Goal: Use online tool/utility: Utilize a website feature to perform a specific function

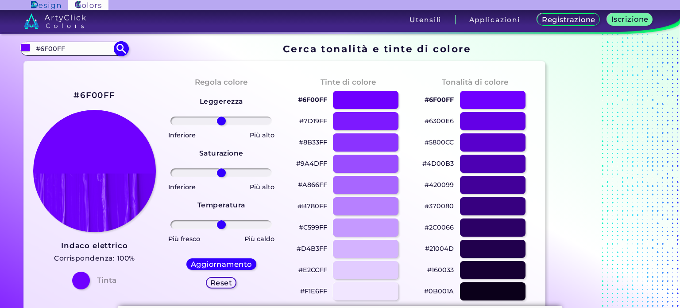
click at [69, 46] on input "#6F00FF" at bounding box center [74, 48] width 82 height 12
type input "#"
type input "475f76"
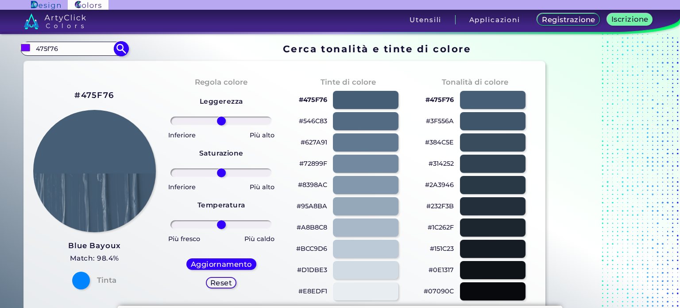
type input "#000000"
click at [57, 51] on input "475f76" at bounding box center [74, 48] width 82 height 12
type input "c66d1d8"
type input "#000000"
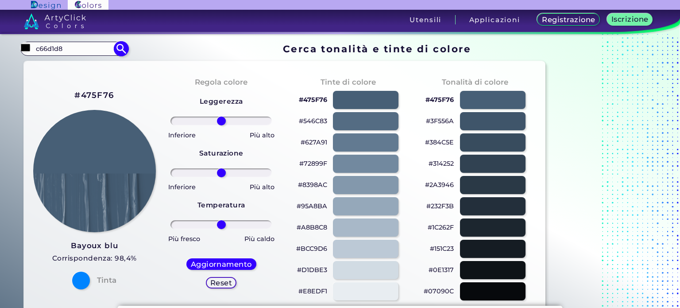
click at [45, 47] on input "c66d1d8" at bounding box center [74, 48] width 82 height 12
type input "c6d1d8"
type input "#000000"
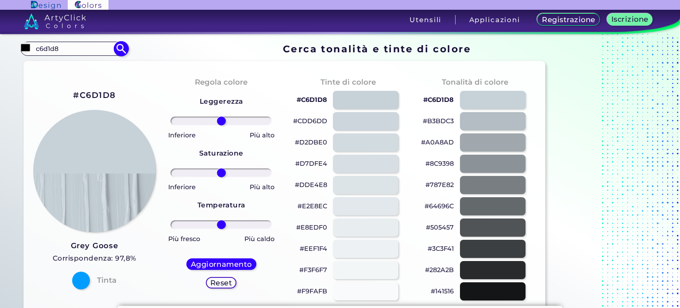
click at [91, 49] on input "c6d1d8" at bounding box center [74, 48] width 82 height 12
type input "acaabf"
type input "#000000"
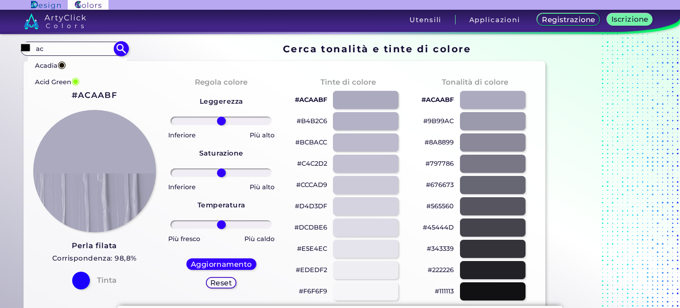
type input "a"
type input "ACAABF"
type input "#000000"
type input "A"
type input "8A2635"
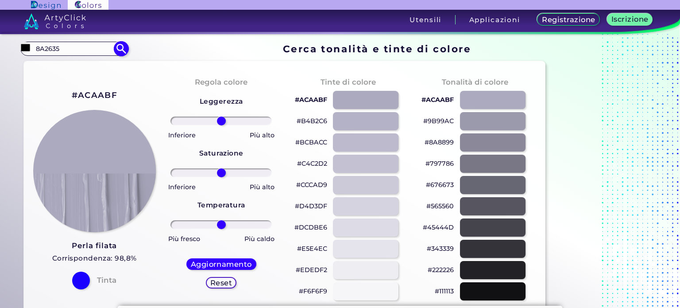
type input "#000000"
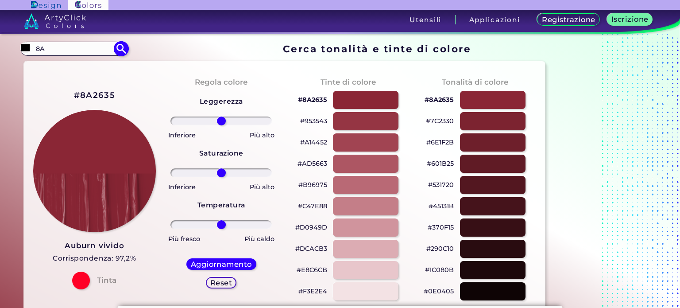
type input "8"
type input "D8CDBC"
type input "#000000"
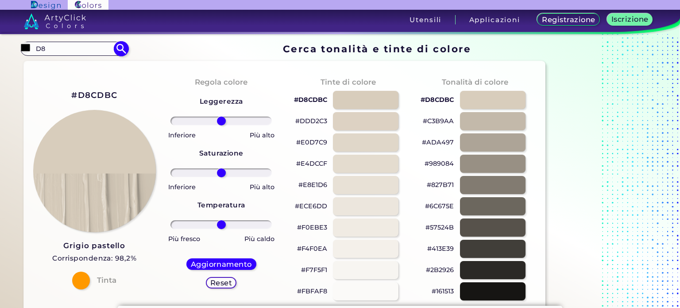
type input "D"
type input "1D86C9"
type input "#000000"
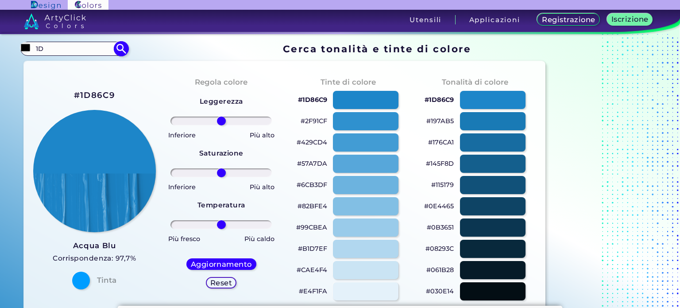
type input "1"
type input "B6E292"
type input "#000000"
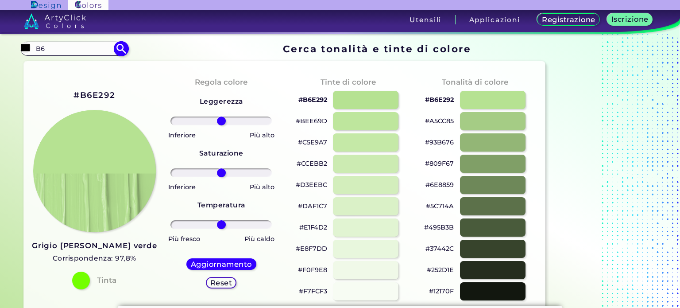
type input "B"
type input "2AB4AA3"
click at [121, 47] on img at bounding box center [120, 48] width 15 height 15
type input "#000000"
drag, startPoint x: 67, startPoint y: 49, endPoint x: 26, endPoint y: 50, distance: 41.6
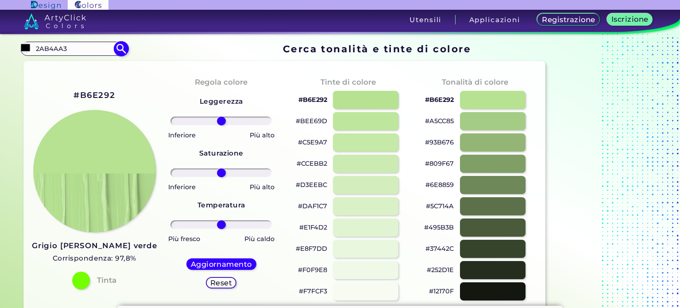
click at [26, 50] on div "#000000 2AB4AA3 Acadia ◉ Acid Green ◉ Aero Blue ◉ Alabaster ◉ Albescent White ◉…" at bounding box center [73, 49] width 107 height 14
type input "2B4AA3"
type input "#000000"
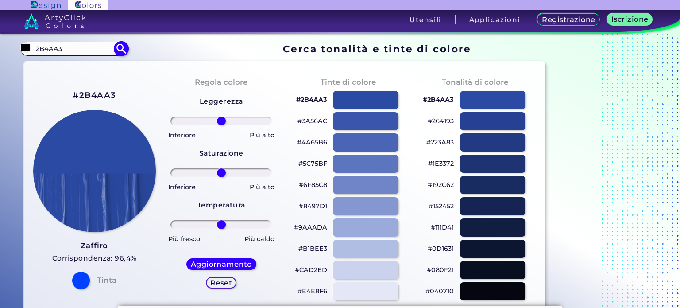
click at [26, 50] on input "#000000" at bounding box center [25, 47] width 11 height 11
click at [41, 51] on input "2B4AA3" at bounding box center [74, 48] width 82 height 12
type input "ECA924"
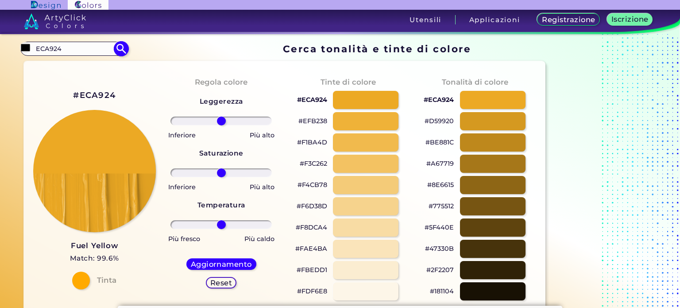
type input "#000000"
type input "E"
type input "FFD727"
type input "#000000"
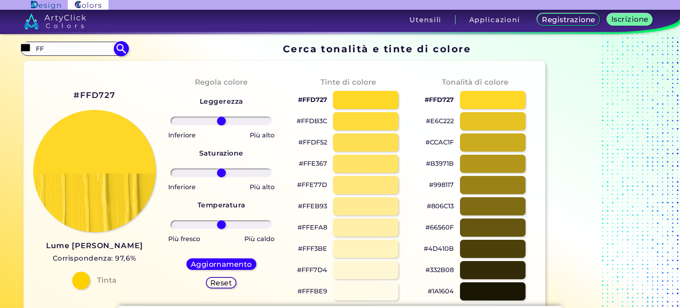
type input "F"
type input "B05DDE"
type input "#000000"
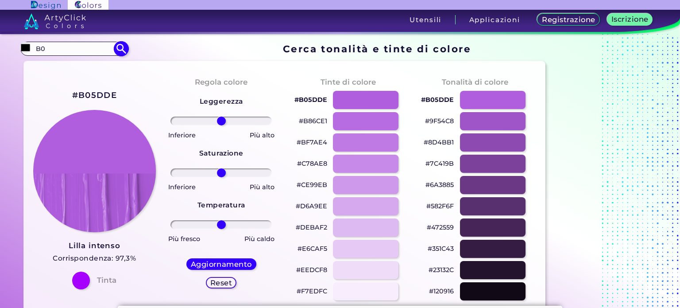
type input "B"
type input "94E4FF"
type input "#000000"
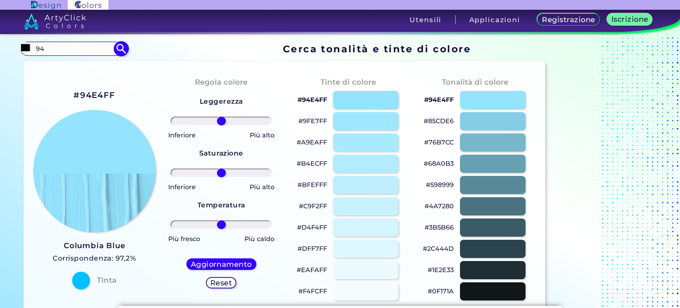
type input "9"
type input "FA856A"
type input "#000000"
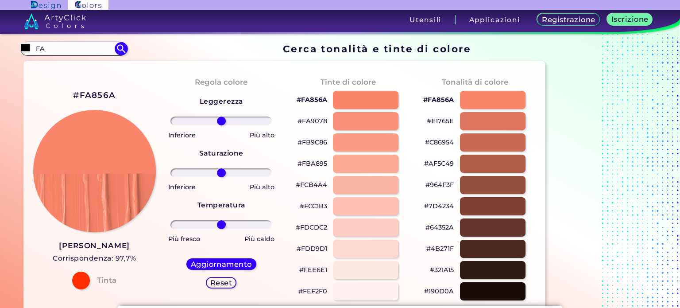
type input "F"
type input "B38890"
type input "#000000"
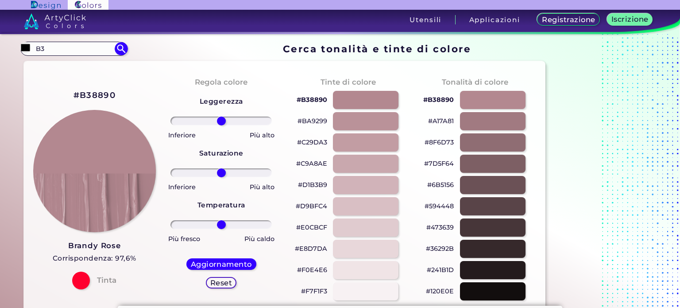
type input "B"
type input "54496C"
type input "#000000"
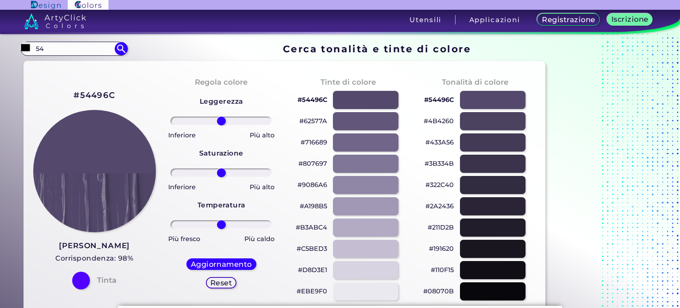
type input "5"
type input "568203"
type input "#000000"
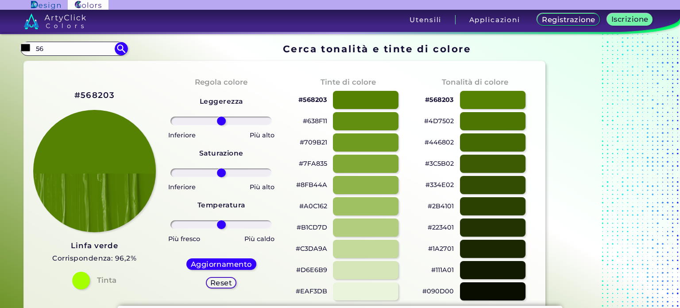
type input "5"
type input "00FF00"
type input "#000000"
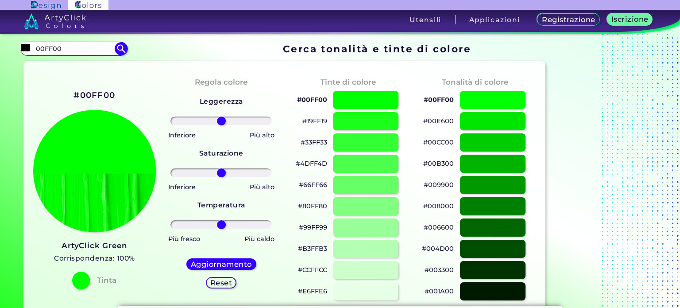
click at [47, 113] on div at bounding box center [94, 171] width 122 height 122
click at [65, 48] on input "00FF00" at bounding box center [74, 48] width 82 height 12
type input "0"
type input "006400"
type input "#000000"
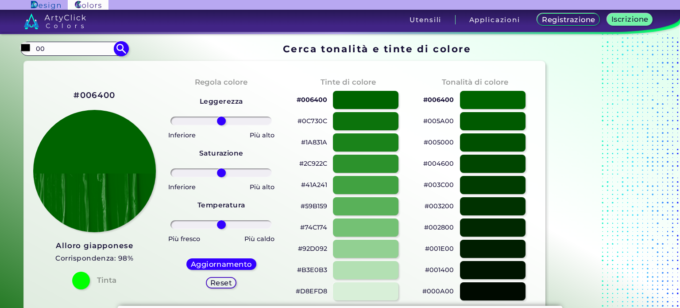
type input "0"
type input "78866B"
type input "#000000"
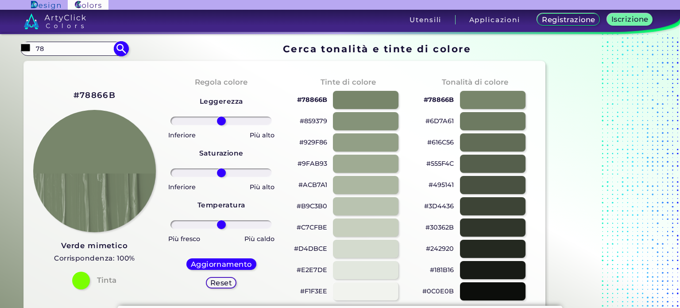
type input "7"
type input "645A21"
type input "#000000"
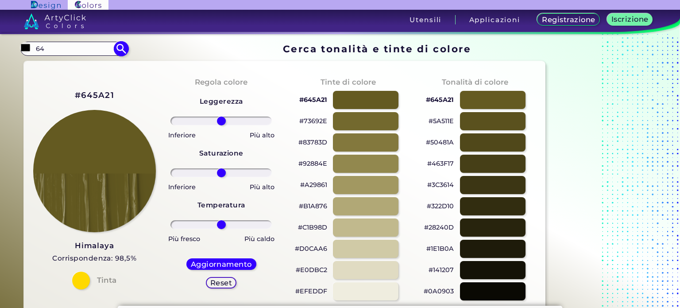
type input "6"
type input "4B6F44"
type input "#000000"
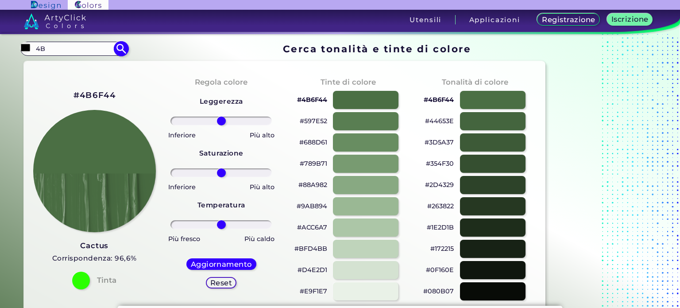
type input "4"
type input "B2EC5D"
type input "#000000"
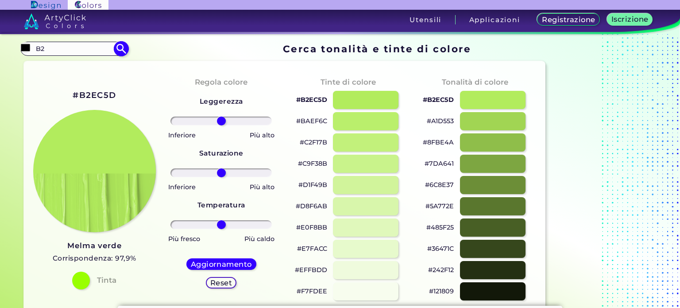
type input "B"
type input "138808"
type input "#000000"
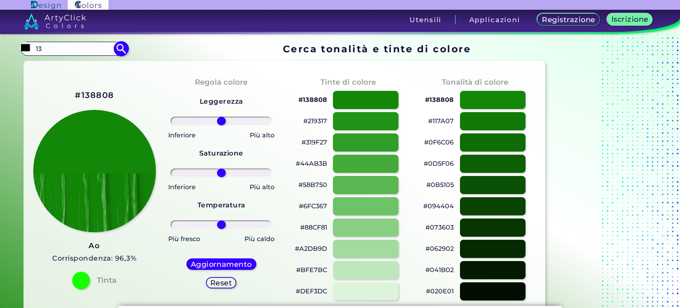
type input "1"
type input "3FFF00"
type input "#000000"
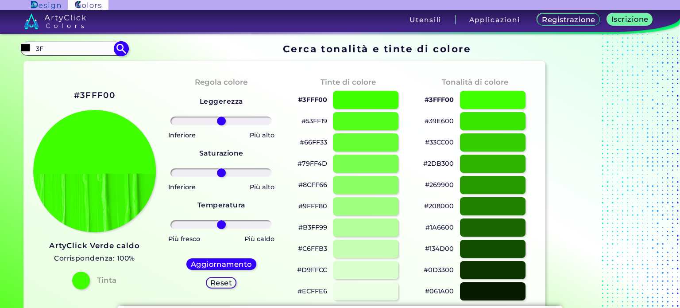
type input "3"
type input "39FF14"
type input "#000000"
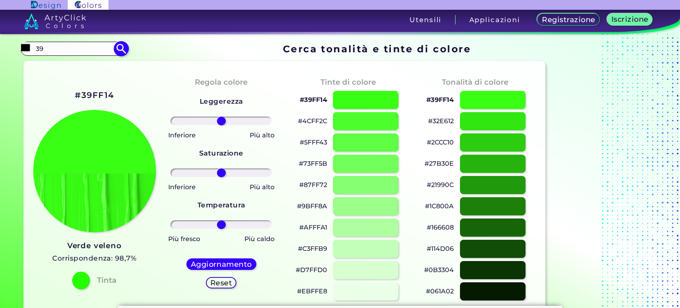
type input "3"
type input "BFFF00"
type input "#000000"
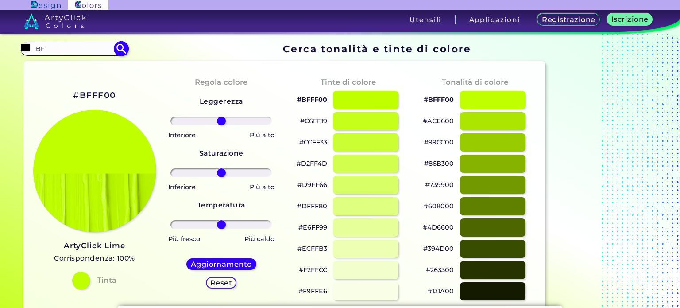
type input "B"
type input "DFFF00"
type input "#000000"
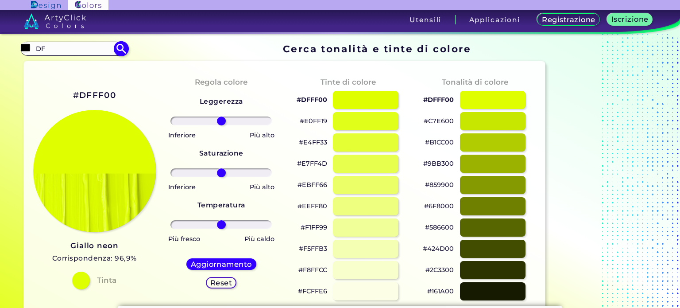
type input "D"
type input "7FFF00"
type input "#000000"
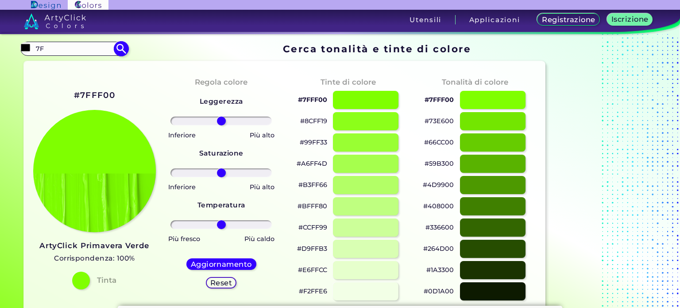
type input "7"
type input "ADC02C"
type input "#000000"
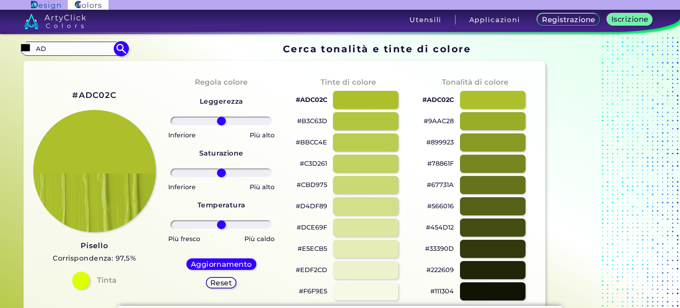
type input "A"
type input "89943C"
type input "#000000"
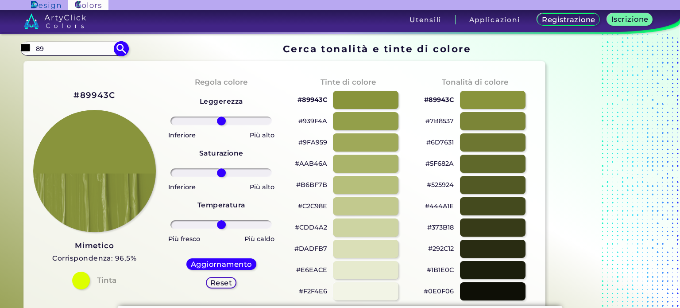
type input "8"
type input "E6E200"
type input "#000000"
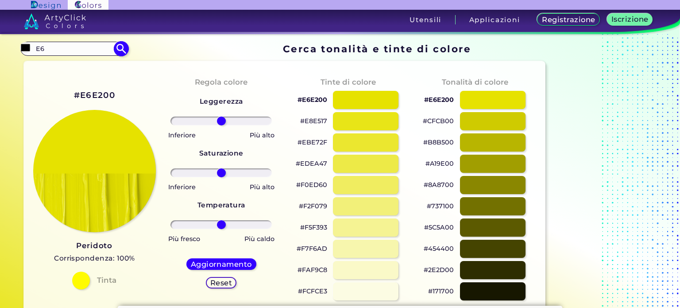
type input "E"
type input "60FF00"
type input "#000000"
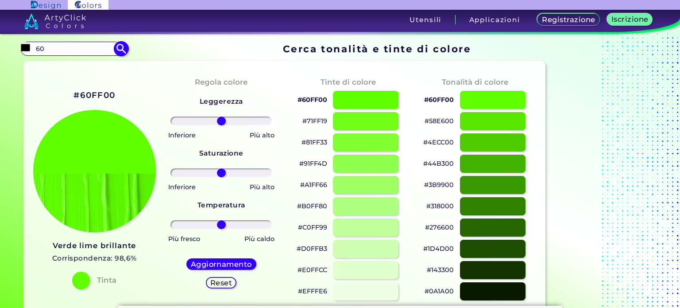
type input "6"
type input "FFA000"
type input "#000000"
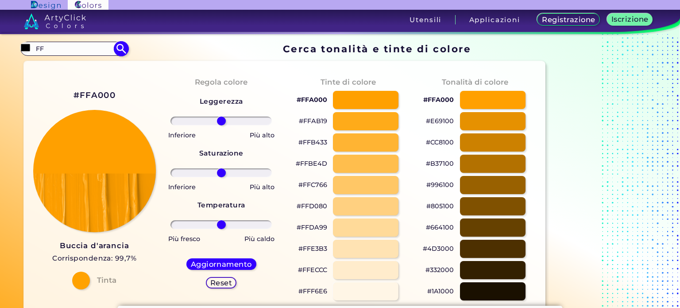
type input "F"
type input "00DFFF"
type input "#000000"
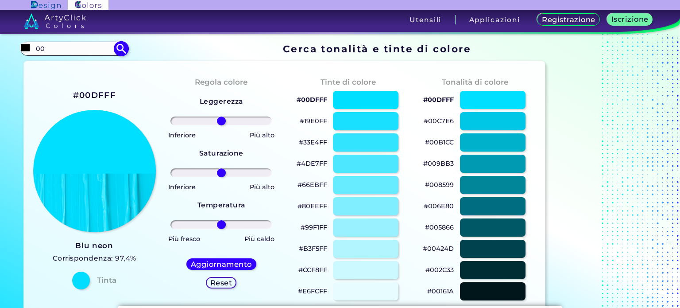
type input "0"
type input "FF00DF"
type input "#000000"
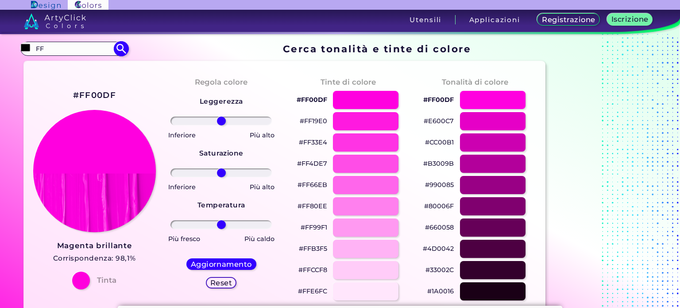
type input "F"
type input "EFDFBB"
type input "#000000"
